Goal: Browse casually

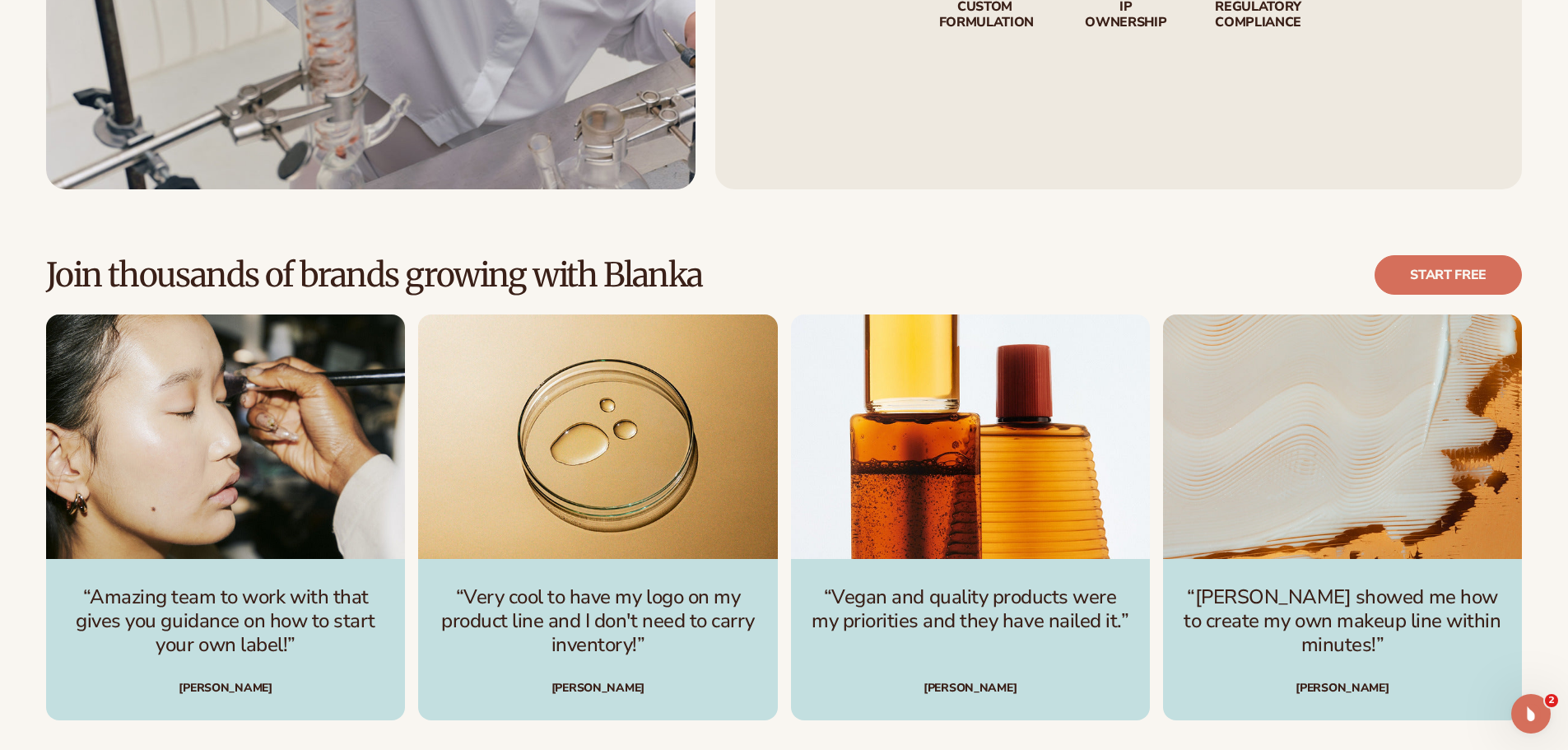
scroll to position [5103, 0]
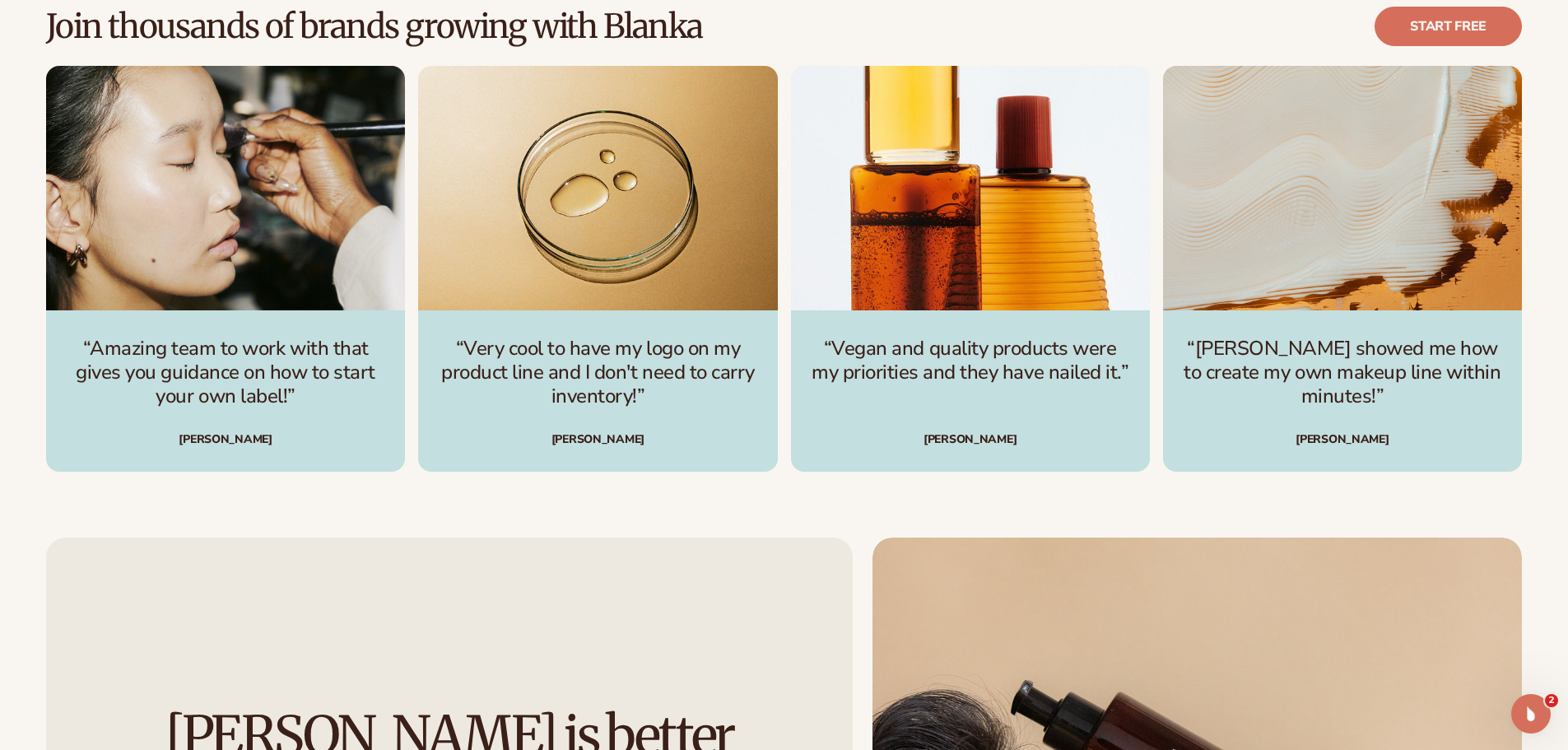
click at [608, 400] on p "“Very cool to have my logo on my product line and I don't need to carry invento…" at bounding box center [597, 372] width 319 height 70
click at [658, 397] on p "“Very cool to have my logo on my product line and I don't need to carry invento…" at bounding box center [597, 372] width 319 height 70
click at [591, 414] on div "“Very cool to have my logo on my product line and I don't need to carry invento…" at bounding box center [597, 391] width 359 height 161
click at [713, 389] on p "“Very cool to have my logo on my product line and I don't need to carry invento…" at bounding box center [597, 372] width 319 height 70
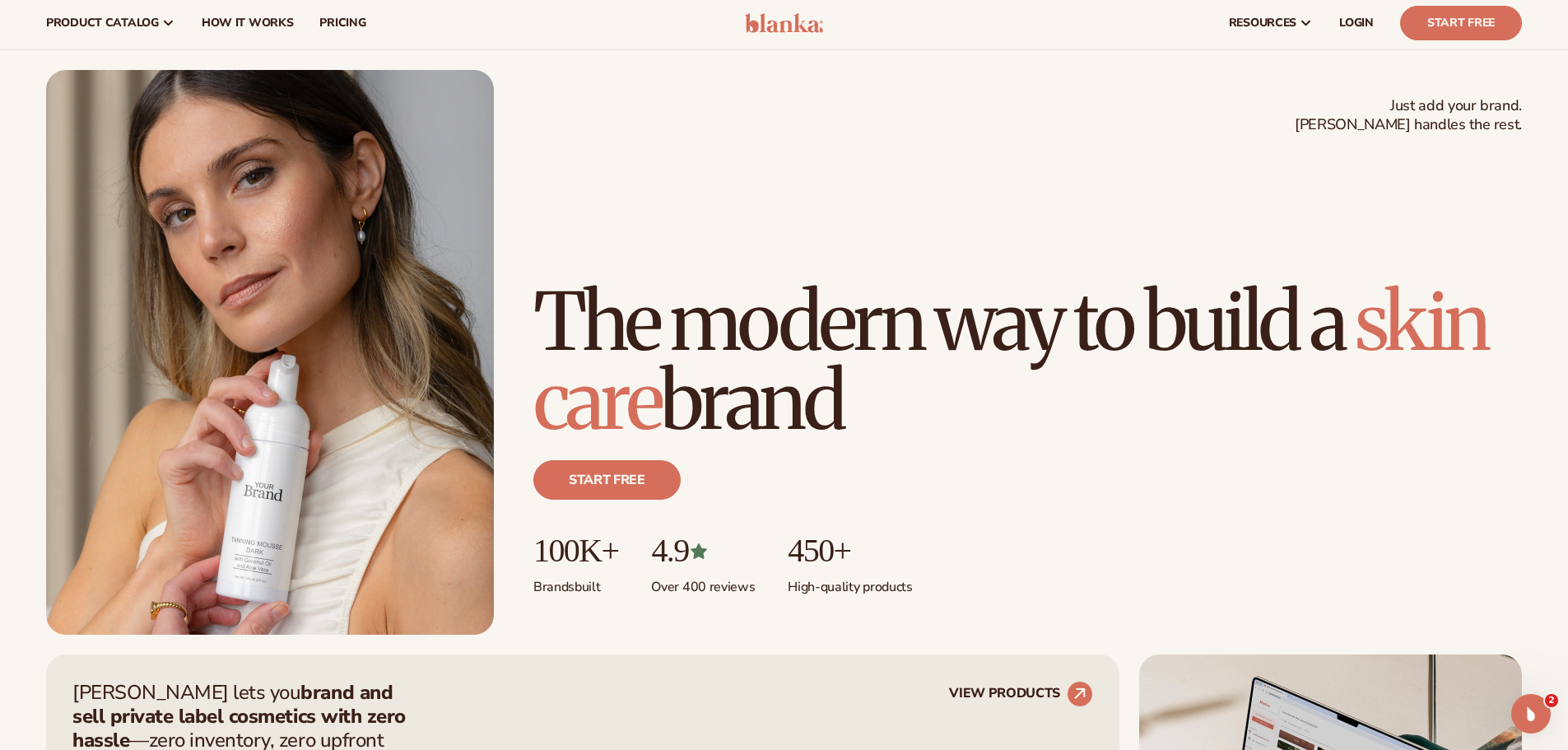
scroll to position [0, 0]
